Goal: Transaction & Acquisition: Purchase product/service

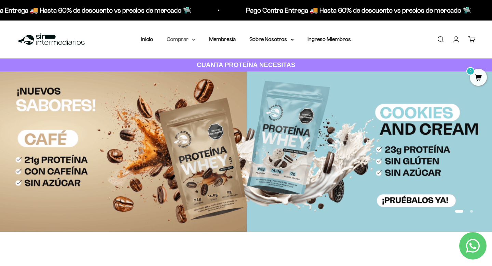
click at [181, 40] on summary "Comprar" at bounding box center [181, 39] width 29 height 9
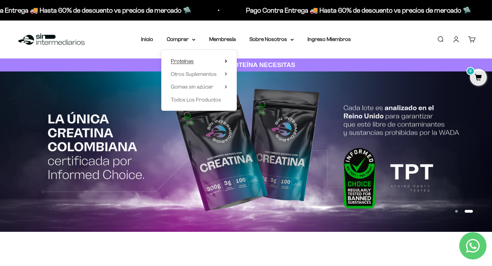
click at [207, 57] on summary "Proteínas" at bounding box center [199, 61] width 56 height 9
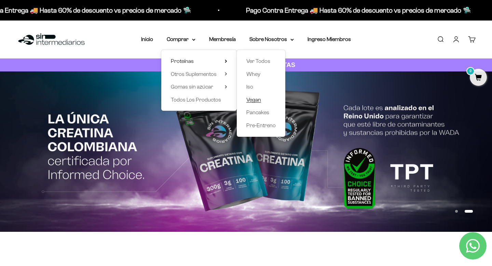
click at [253, 96] on span "Vegan" at bounding box center [253, 99] width 15 height 9
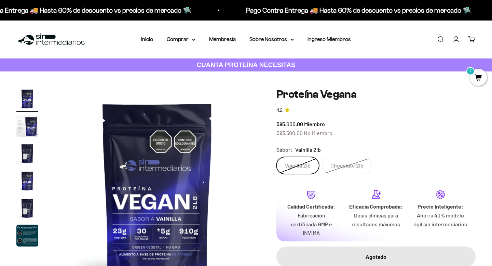
click at [30, 210] on img "Ir al artículo 5" at bounding box center [27, 208] width 22 height 22
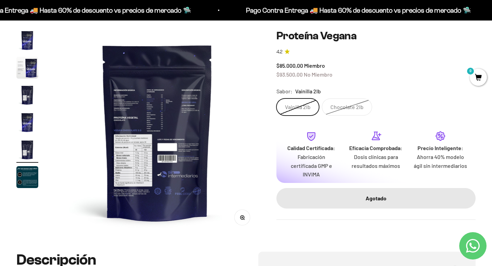
scroll to position [59, 0]
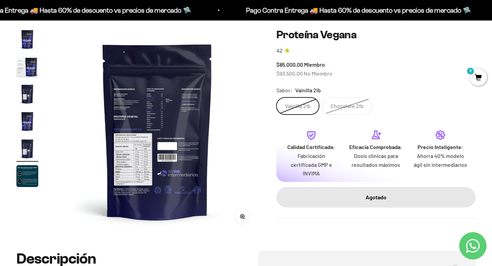
click at [162, 102] on img at bounding box center [157, 130] width 205 height 205
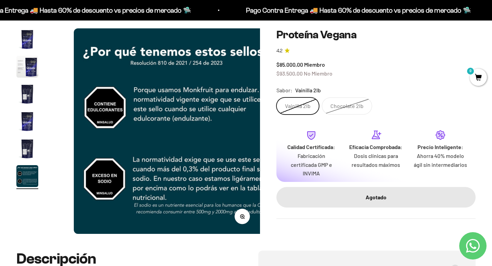
scroll to position [0, 1067]
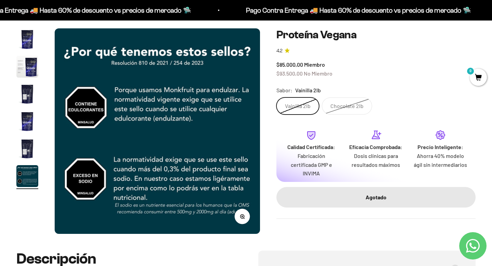
click at [21, 145] on img "Ir al artículo 5" at bounding box center [27, 149] width 22 height 22
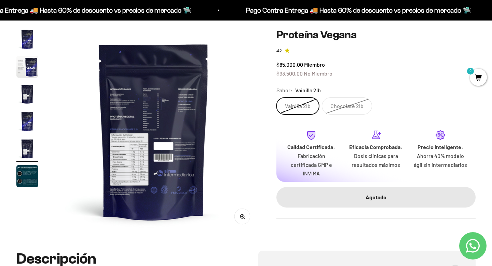
scroll to position [0, 854]
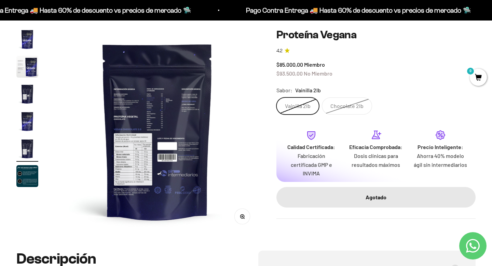
click at [242, 216] on icon "button" at bounding box center [242, 216] width 5 height 5
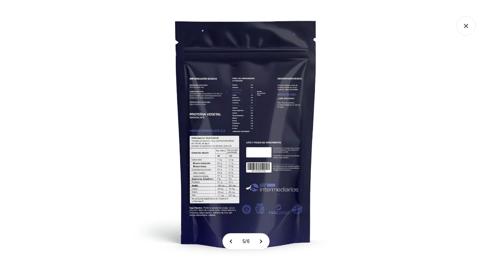
click at [245, 113] on img at bounding box center [246, 133] width 266 height 266
